Goal: Find specific page/section: Find specific page/section

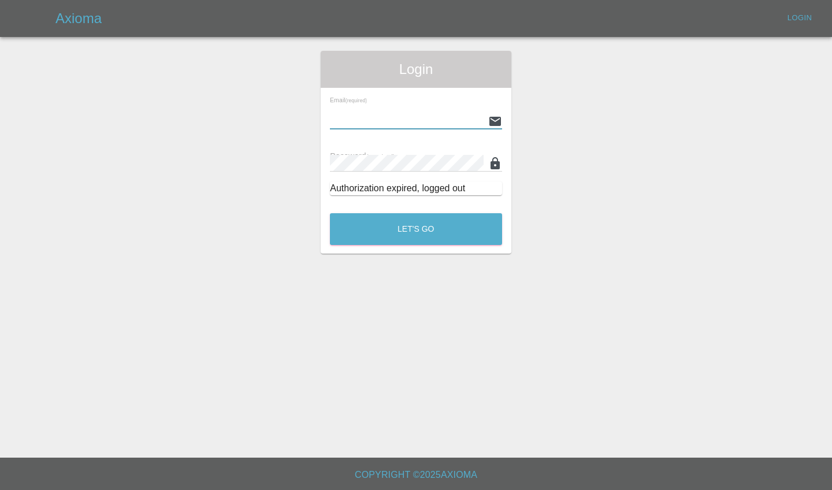
type input "[PERSON_NAME][EMAIL_ADDRESS][PERSON_NAME][DOMAIN_NAME]"
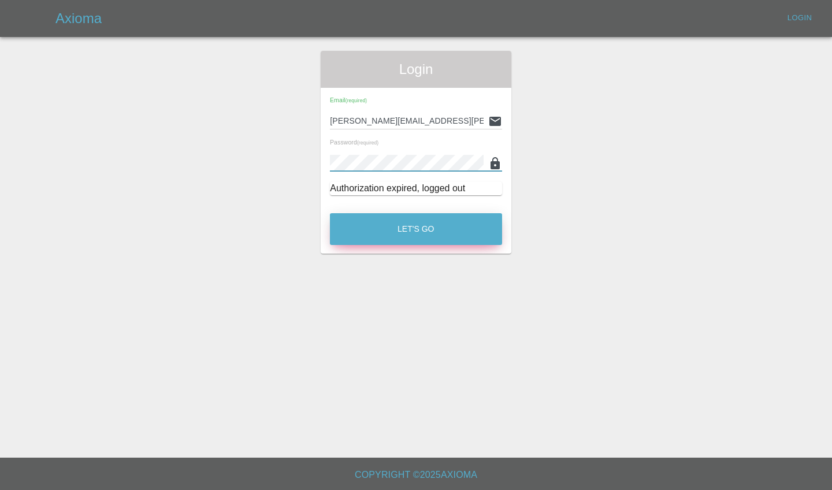
click at [405, 216] on button "Let's Go" at bounding box center [416, 229] width 172 height 32
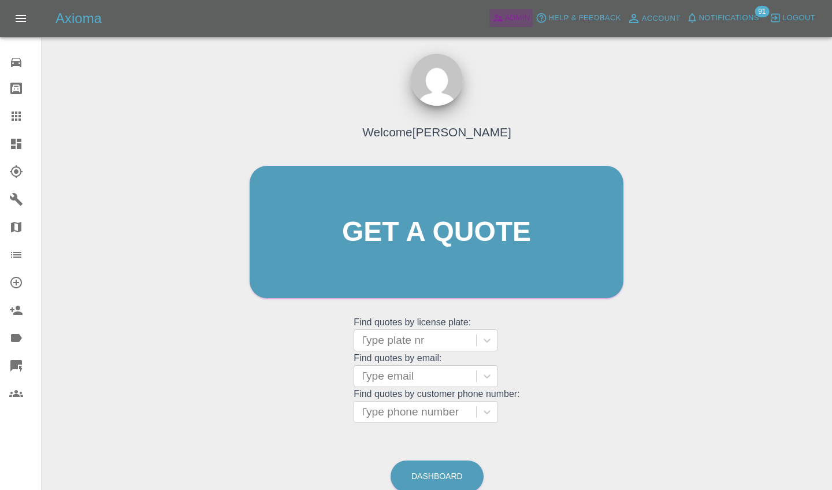
click at [513, 20] on span "Admin" at bounding box center [517, 18] width 25 height 13
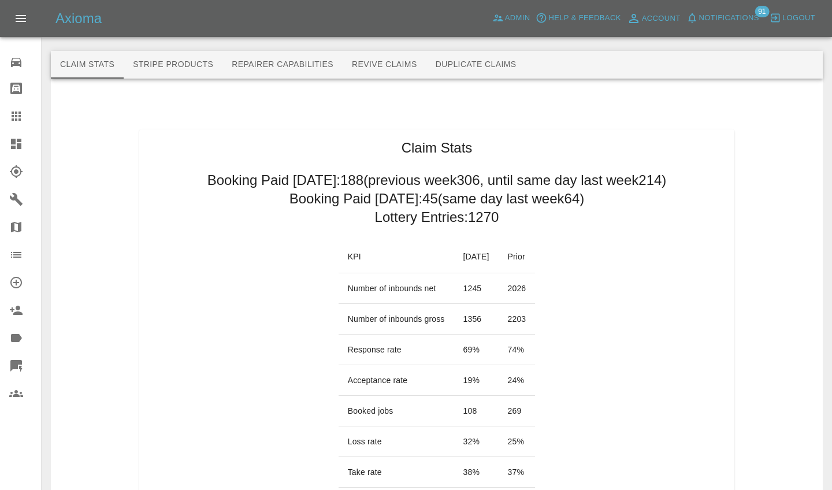
click at [18, 146] on icon at bounding box center [16, 144] width 10 height 10
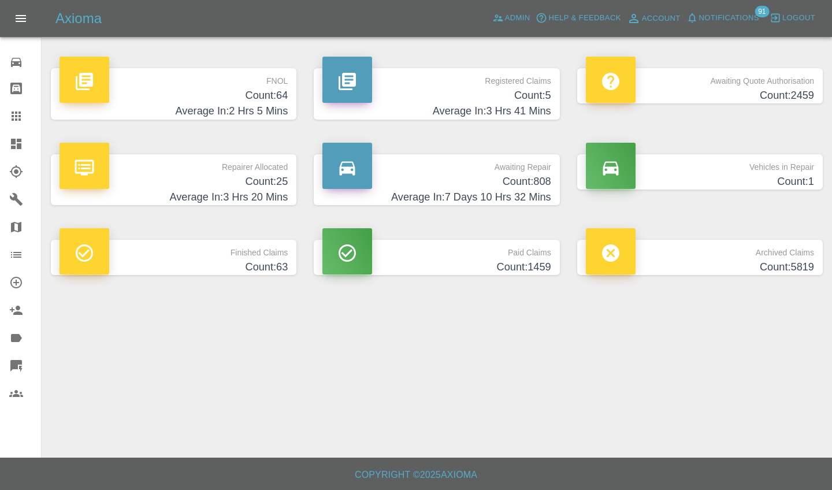
click at [418, 91] on h4 "Count: 5" at bounding box center [437, 96] width 228 height 16
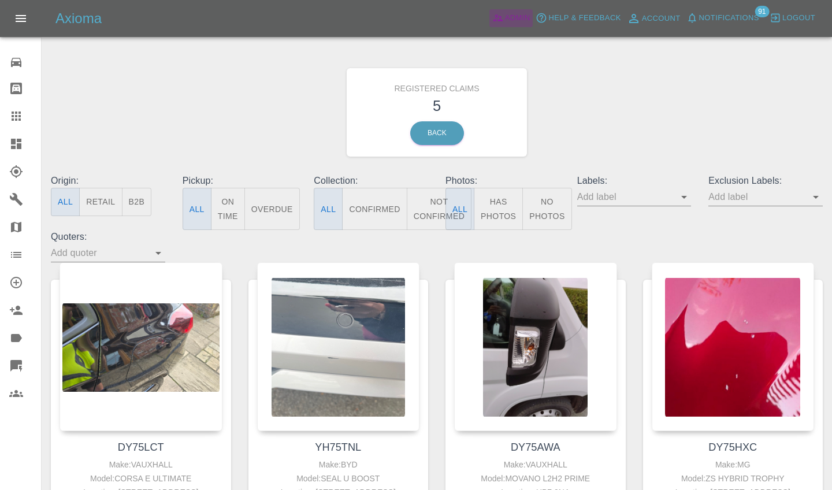
click at [524, 14] on span "Admin" at bounding box center [517, 18] width 25 height 13
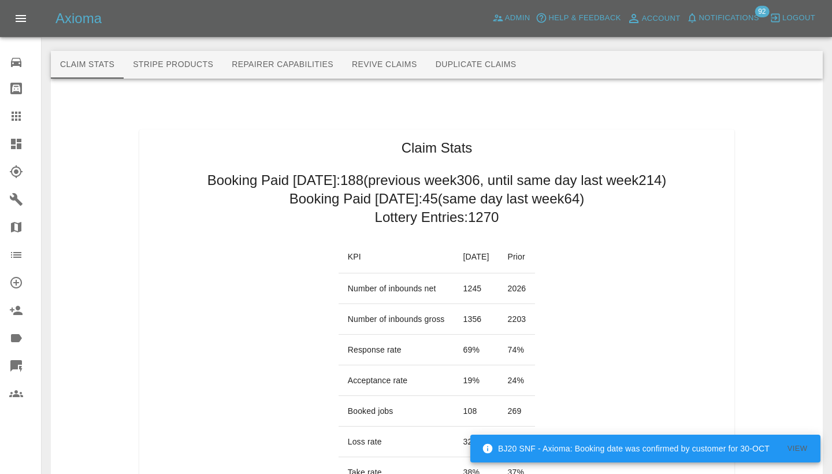
click at [0, 142] on link "Dashboard" at bounding box center [20, 144] width 41 height 28
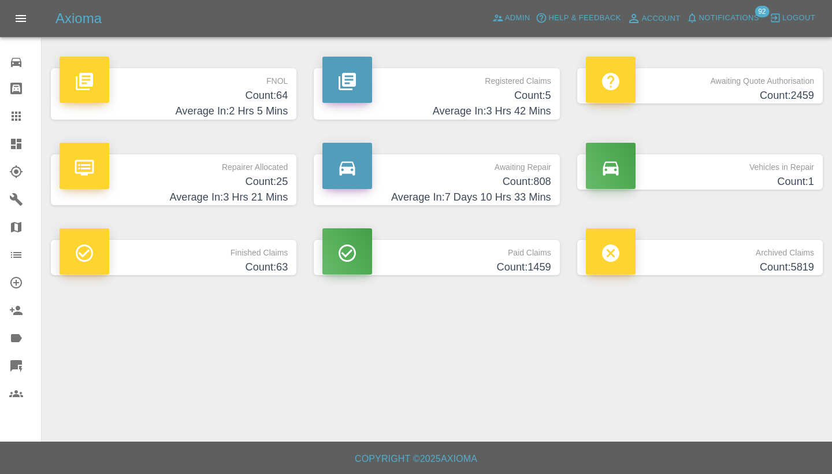
click at [258, 194] on h4 "Average In: 3 Hrs 21 Mins" at bounding box center [174, 198] width 228 height 16
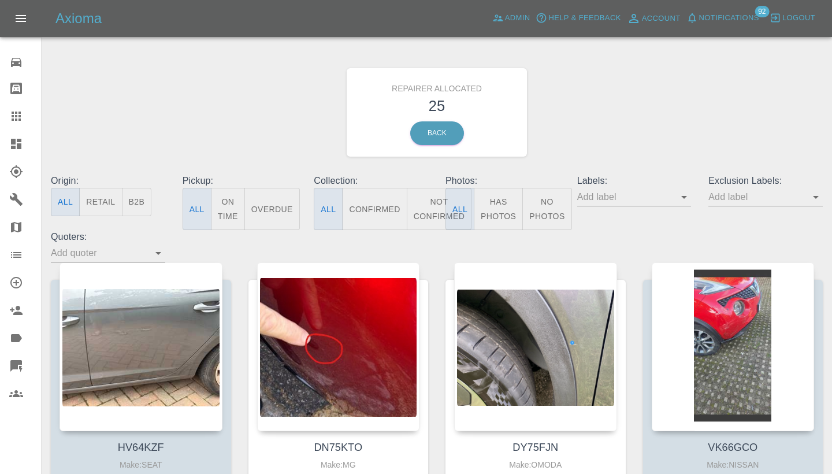
click at [145, 206] on button "B2B" at bounding box center [137, 202] width 30 height 28
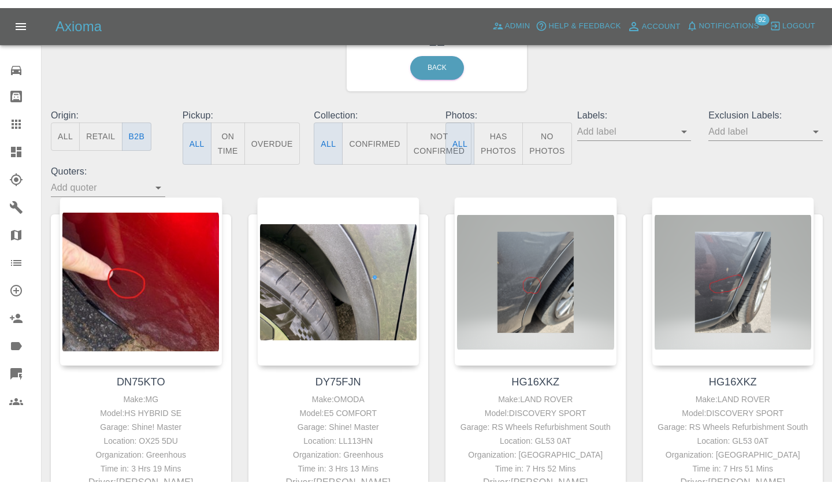
scroll to position [74, 0]
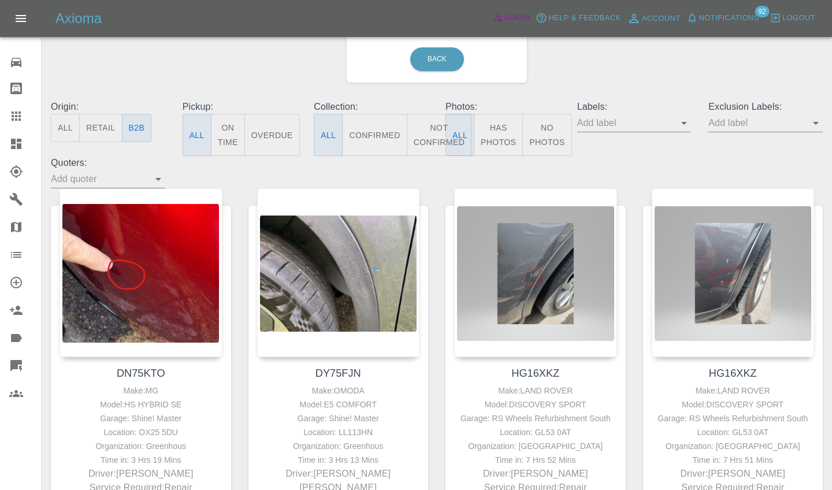
click at [510, 13] on span "Admin" at bounding box center [517, 18] width 25 height 13
